Goal: Task Accomplishment & Management: Manage account settings

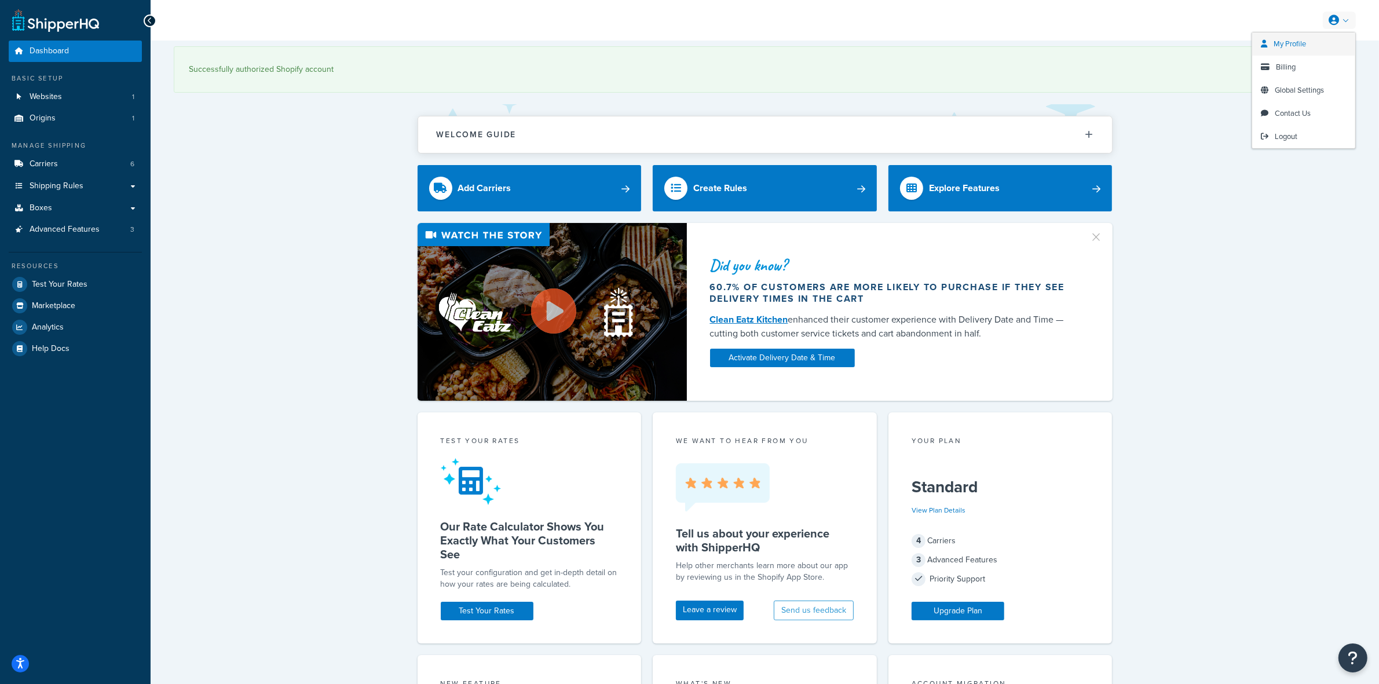
click at [1103, 49] on link "My Profile" at bounding box center [1303, 43] width 103 height 23
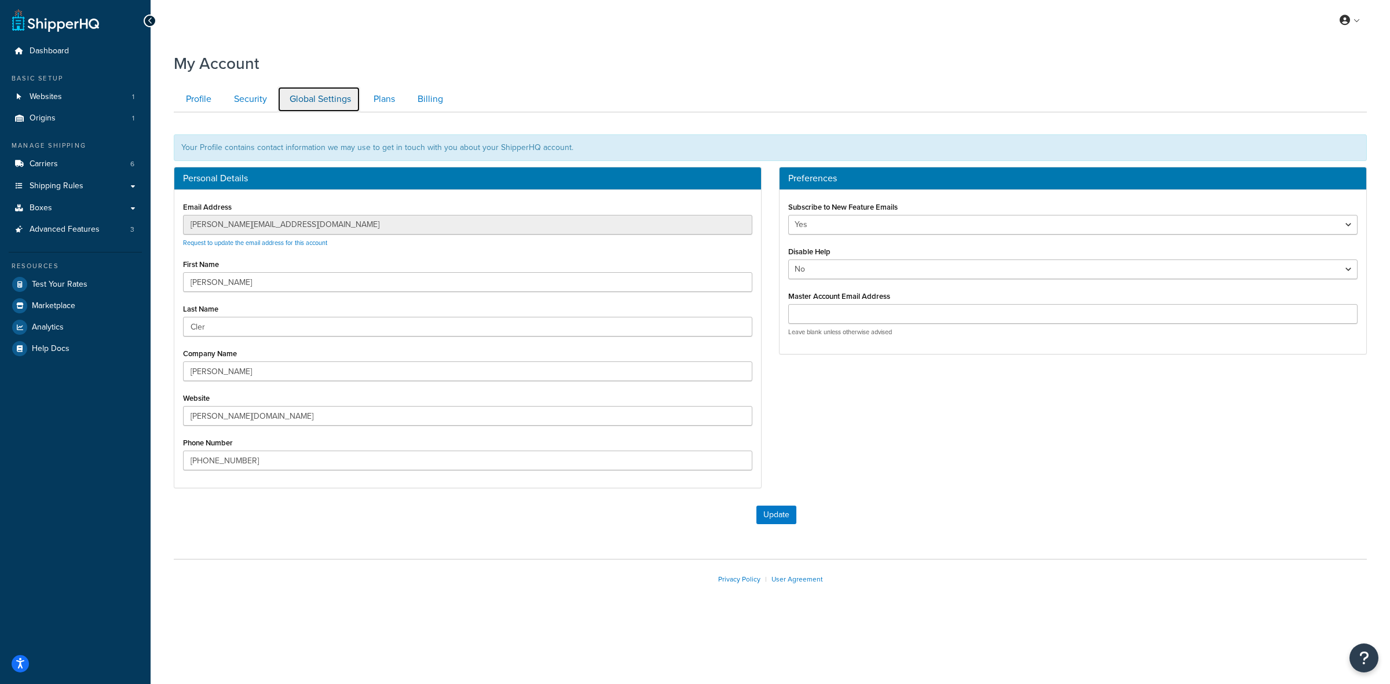
click at [298, 94] on link "Global Settings" at bounding box center [318, 99] width 83 height 26
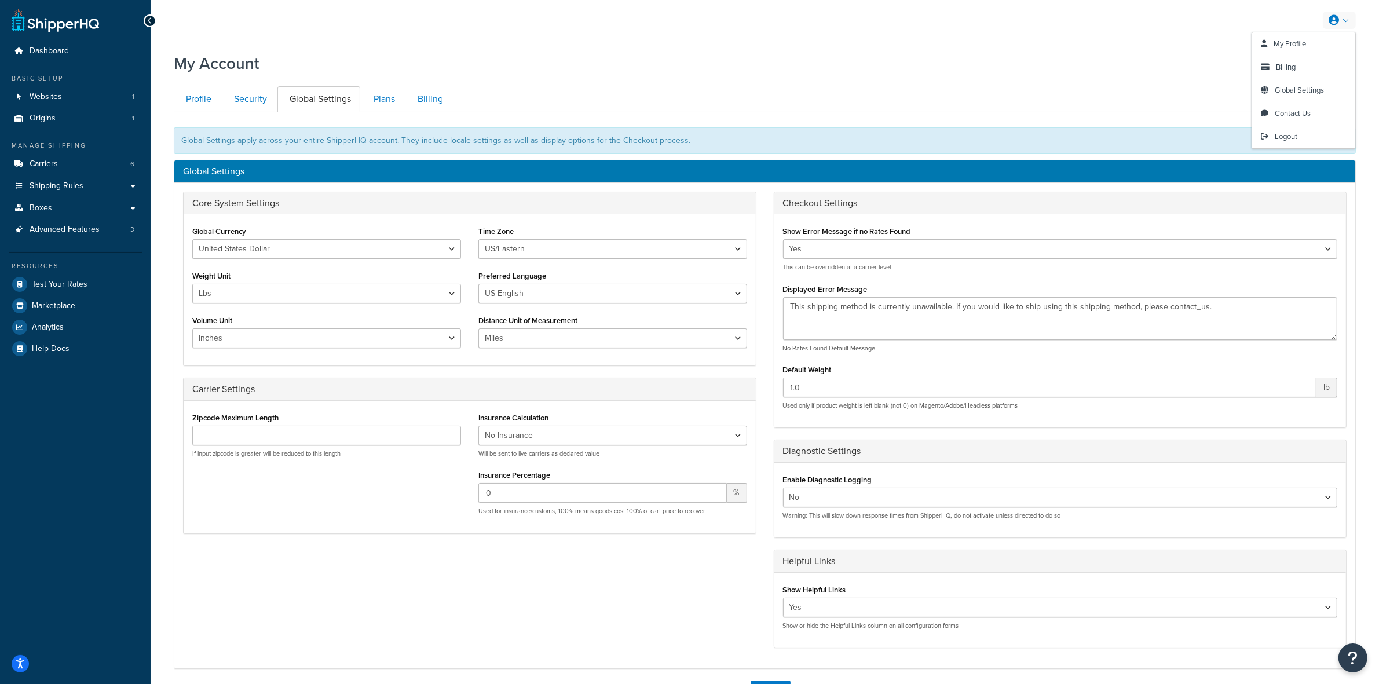
click at [1347, 19] on link at bounding box center [1339, 20] width 33 height 17
click at [38, 61] on link "Dashboard" at bounding box center [75, 51] width 133 height 21
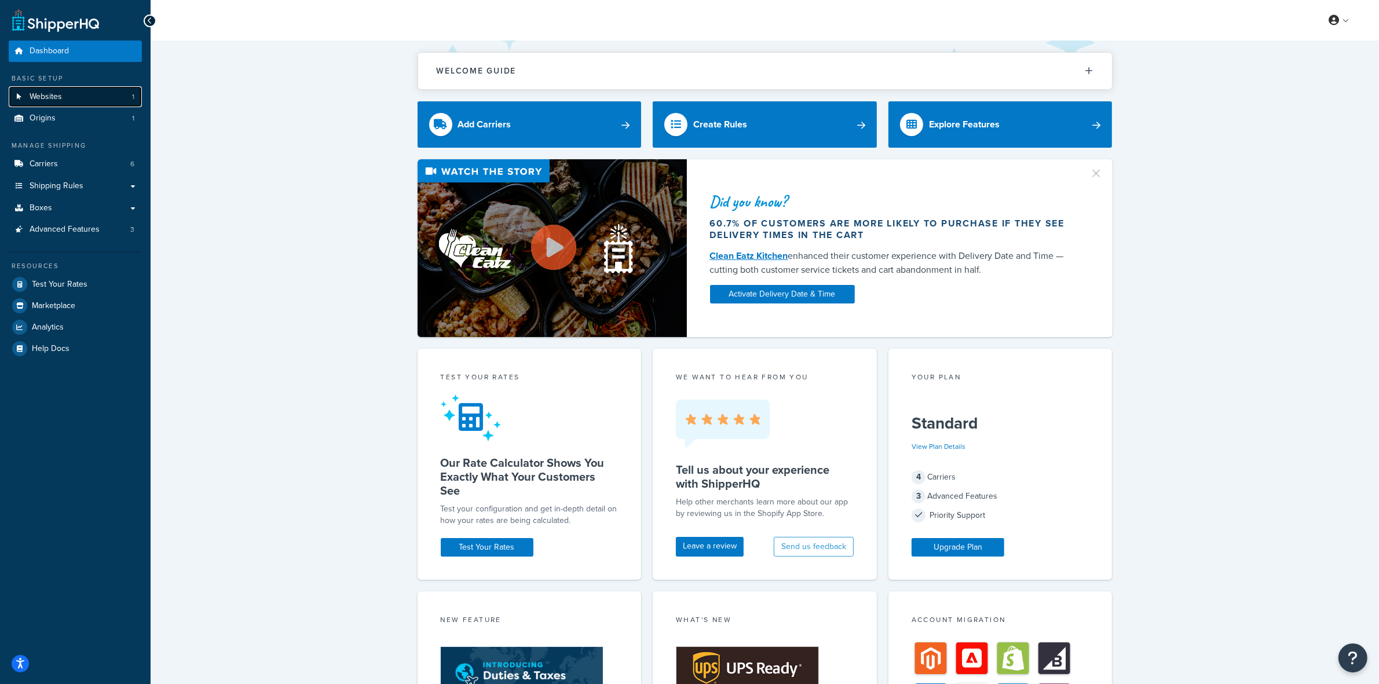
click at [39, 97] on span "Websites" at bounding box center [46, 97] width 32 height 10
